Goal: Transaction & Acquisition: Download file/media

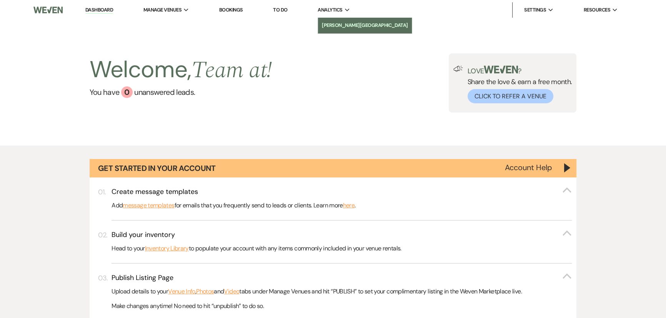
click at [371, 27] on li "[PERSON_NAME][GEOGRAPHIC_DATA]" at bounding box center [365, 26] width 86 height 8
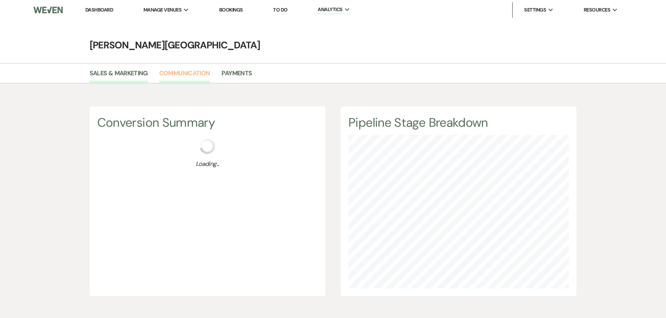
click at [165, 77] on link "Communication" at bounding box center [184, 75] width 51 height 15
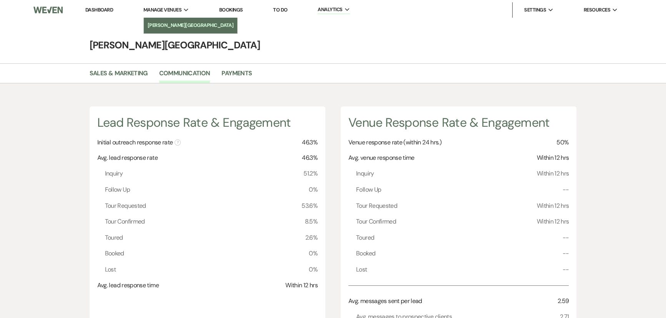
click at [168, 20] on link "[PERSON_NAME][GEOGRAPHIC_DATA]" at bounding box center [191, 25] width 94 height 15
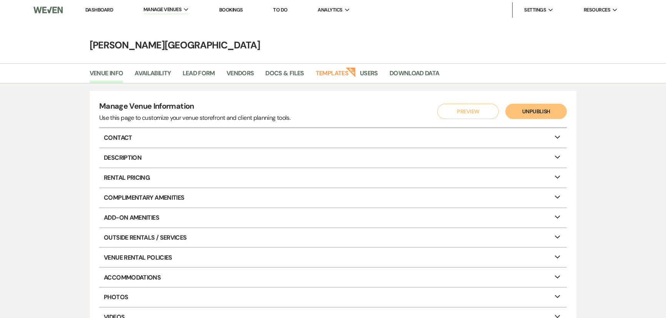
click at [413, 57] on main "[PERSON_NAME][GEOGRAPHIC_DATA] Venue Info Availability Lead Form Vendors Docs &…" at bounding box center [333, 187] width 666 height 334
click at [409, 71] on link "Download Data" at bounding box center [414, 75] width 50 height 15
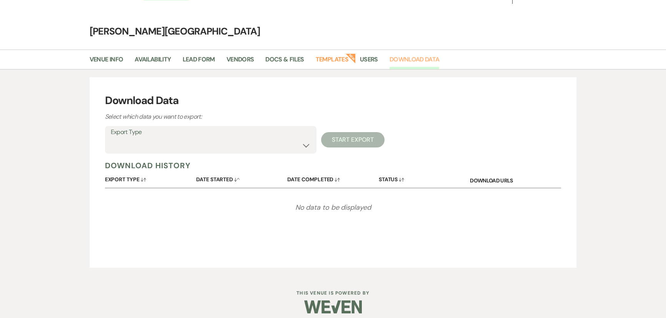
scroll to position [20, 0]
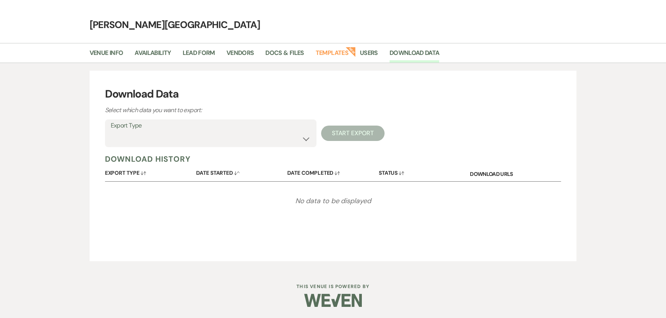
click at [157, 128] on label "Export Type" at bounding box center [211, 125] width 200 height 11
click at [161, 143] on select "Availability Calendar Information Category Templates Contacts Information Event…" at bounding box center [211, 138] width 200 height 15
select select "contactsInfo"
click at [111, 131] on select "Availability Calendar Information Category Templates Contacts Information Event…" at bounding box center [211, 138] width 200 height 15
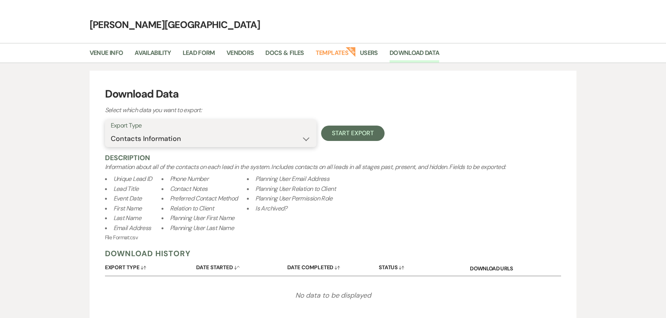
scroll to position [55, 0]
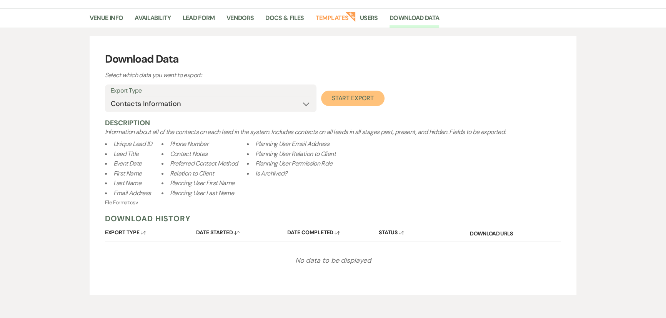
click at [375, 96] on button "Start Export" at bounding box center [352, 98] width 63 height 15
select select
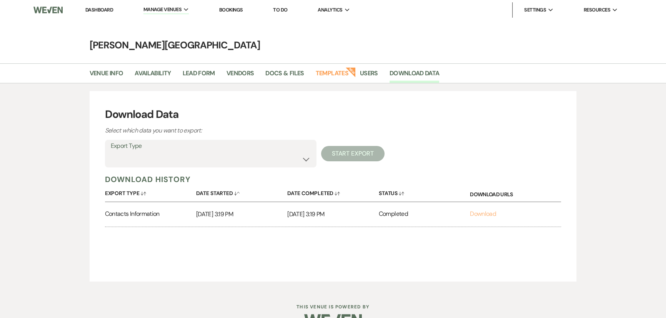
click at [490, 214] on link "Download" at bounding box center [483, 214] width 26 height 8
